Goal: Book appointment/travel/reservation

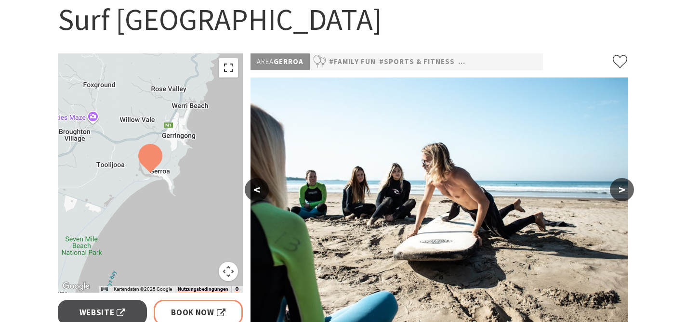
scroll to position [112, 0]
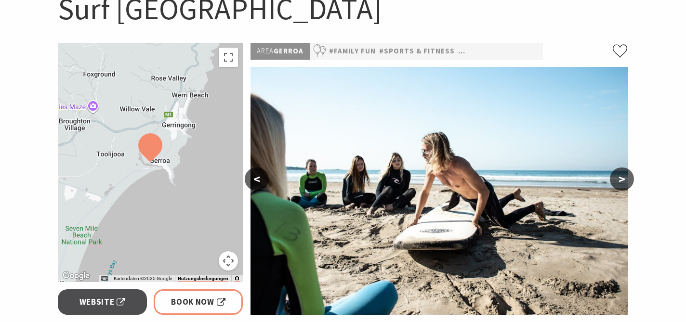
click at [228, 257] on button "Kamerasteuerung für die Karte" at bounding box center [228, 260] width 19 height 19
click at [208, 258] on button "Verkleinern" at bounding box center [204, 260] width 19 height 19
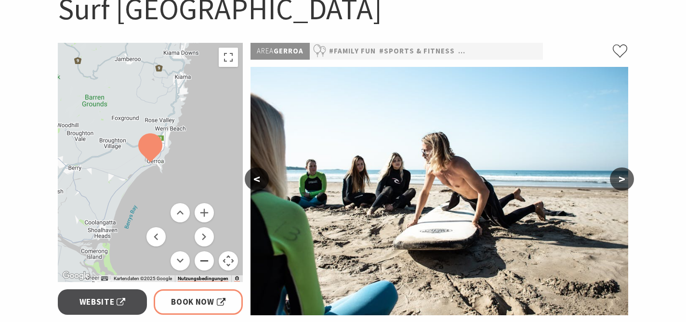
click at [208, 258] on button "Verkleinern" at bounding box center [204, 260] width 19 height 19
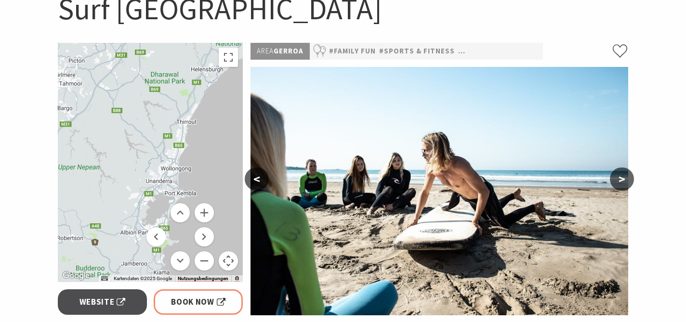
drag, startPoint x: 195, startPoint y: 144, endPoint x: 172, endPoint y: 323, distance: 180.6
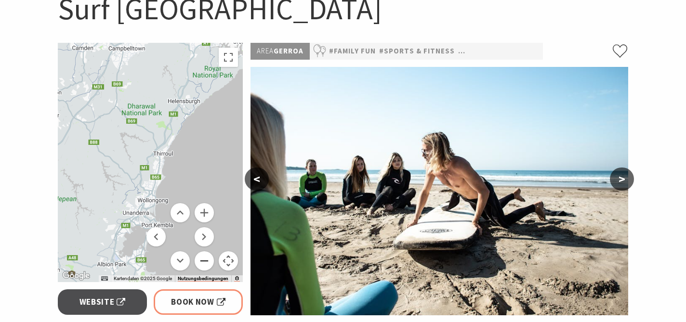
click at [205, 258] on button "Verkleinern" at bounding box center [204, 260] width 19 height 19
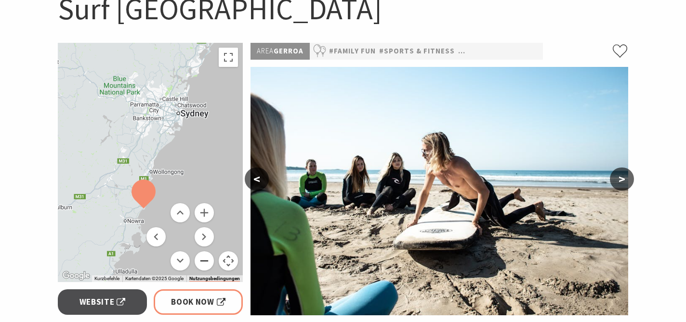
click at [205, 258] on button "Verkleinern" at bounding box center [204, 260] width 19 height 19
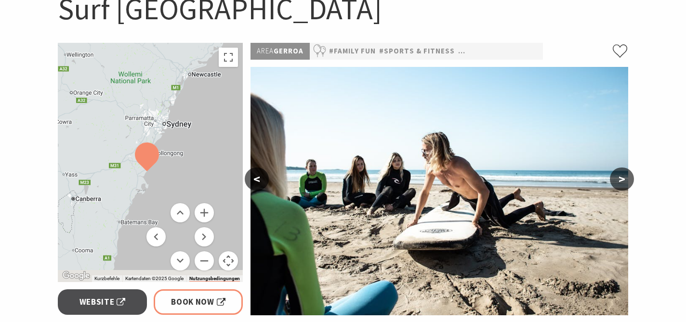
drag, startPoint x: 209, startPoint y: 145, endPoint x: 209, endPoint y: 128, distance: 17.3
click at [209, 128] on div at bounding box center [150, 162] width 185 height 239
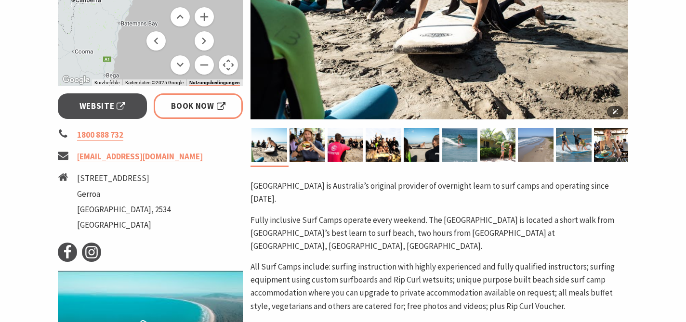
scroll to position [308, 0]
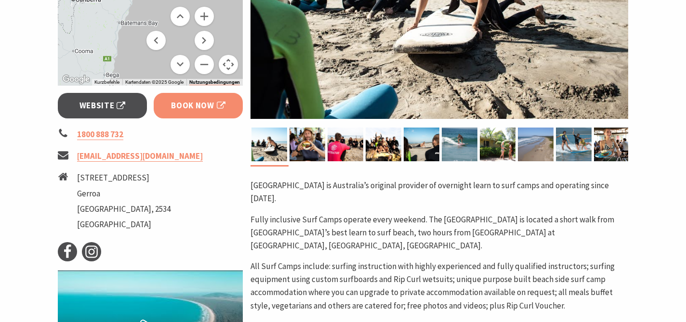
click at [169, 109] on link "Book Now" at bounding box center [198, 106] width 89 height 26
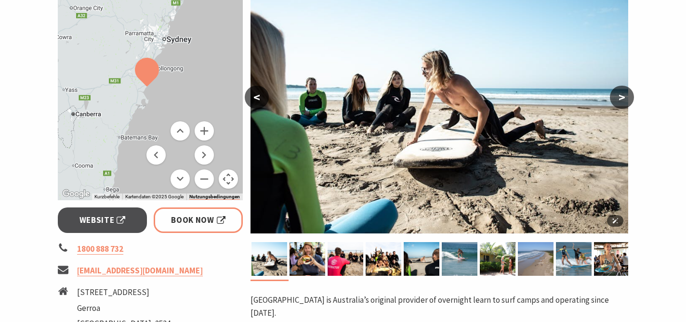
scroll to position [192, 0]
